Goal: Transaction & Acquisition: Purchase product/service

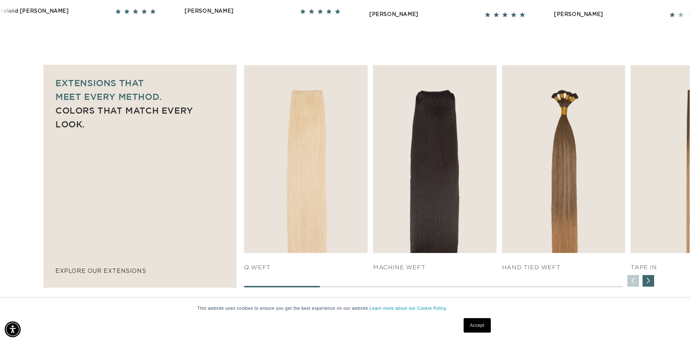
scroll to position [435, 0]
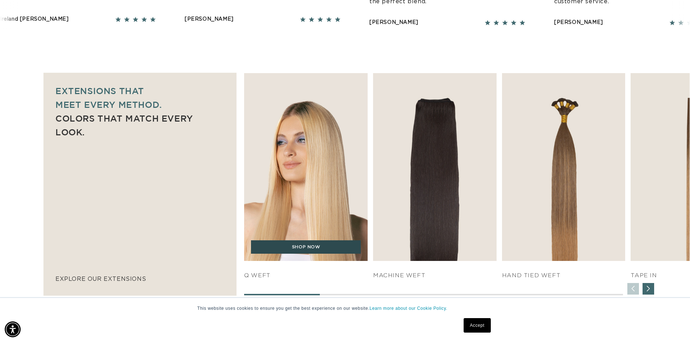
click at [295, 248] on link "SHOP NOW" at bounding box center [306, 248] width 110 height 14
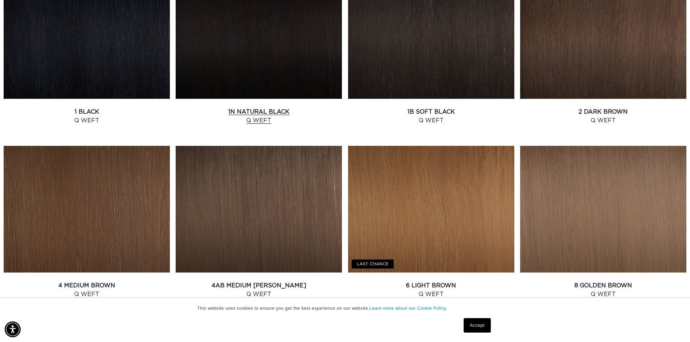
scroll to position [0, 1278]
click at [601, 108] on link "2 Dark Brown Q Weft" at bounding box center [603, 116] width 166 height 17
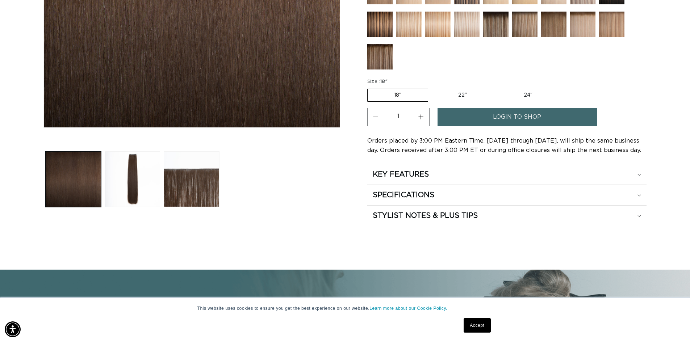
scroll to position [0, 639]
click at [472, 96] on label "22" Variant sold out or unavailable" at bounding box center [463, 95] width 62 height 12
click at [432, 88] on input "22" Variant sold out or unavailable" at bounding box center [432, 87] width 0 height 0
radio input "true"
